Goal: Find specific page/section: Find specific page/section

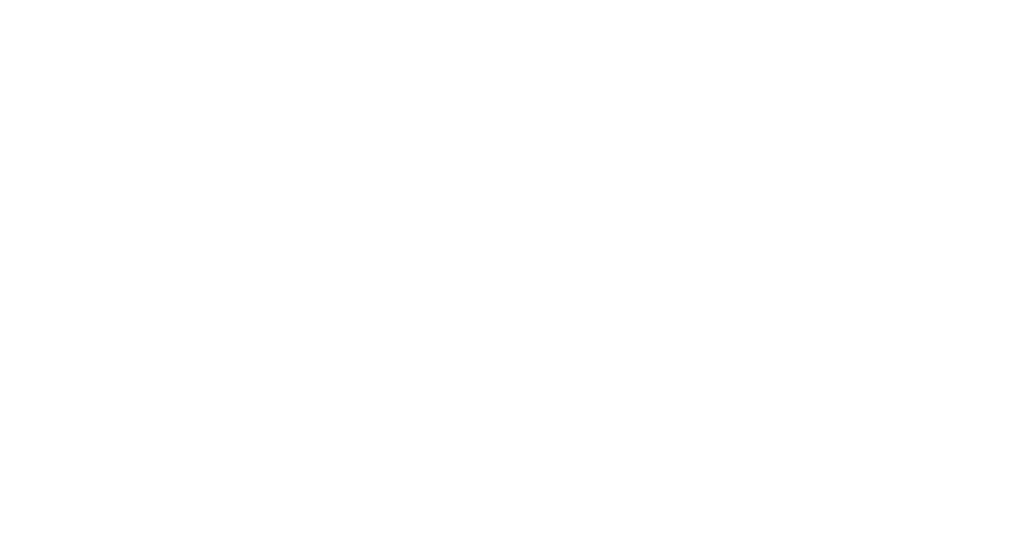
select select "Song"
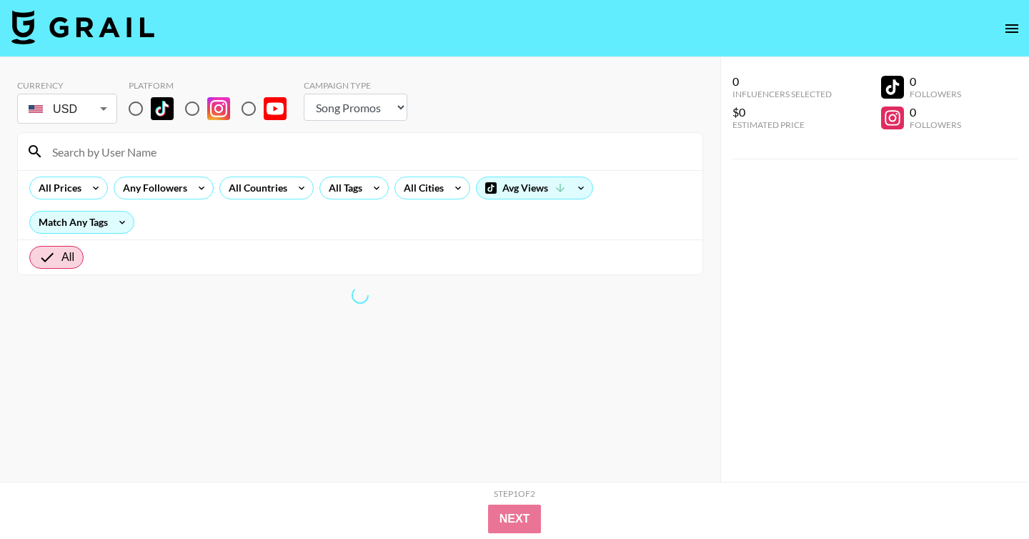
click at [211, 146] on input at bounding box center [369, 151] width 650 height 23
paste input "caerynndaviess"
type input "caerynndaviess"
click at [136, 104] on input "radio" at bounding box center [136, 109] width 30 height 30
radio input "true"
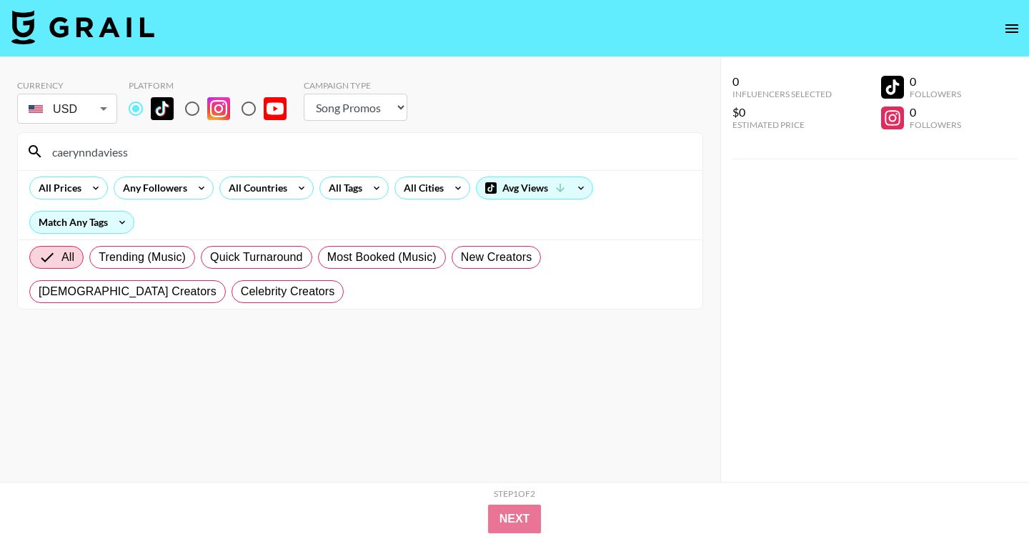
click at [346, 144] on input "caerynndaviess" at bounding box center [369, 151] width 650 height 23
paste input "luciaaferrato"
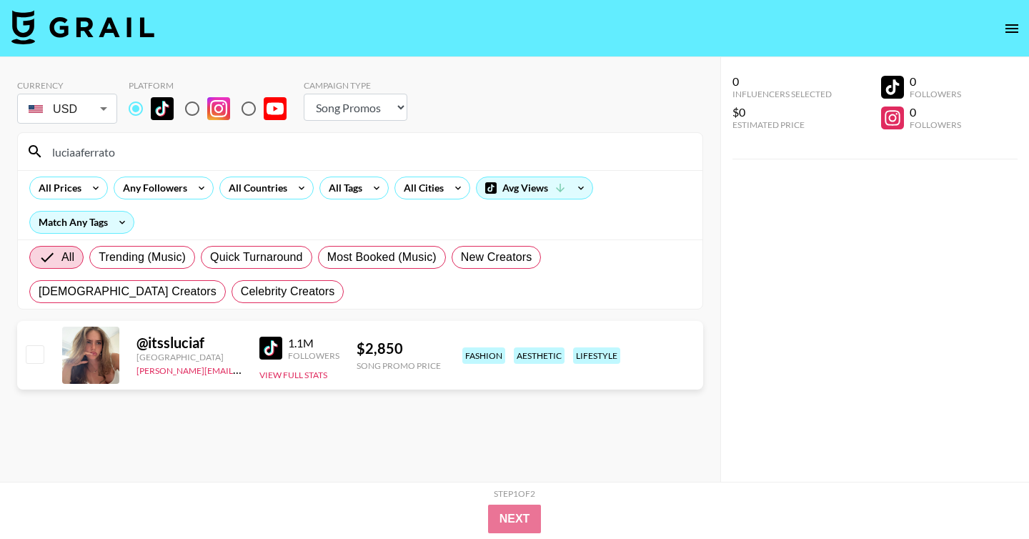
type input "luciaaferrato"
click at [189, 107] on input "radio" at bounding box center [192, 109] width 30 height 30
radio input "true"
